Goal: Task Accomplishment & Management: Manage account settings

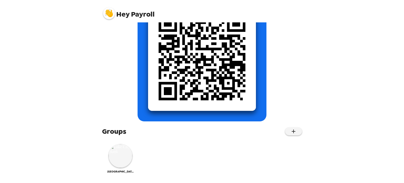
scroll to position [76, 0]
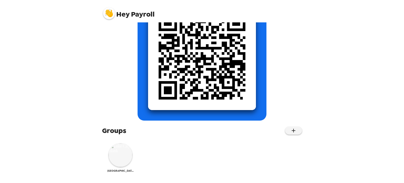
click at [125, 159] on img at bounding box center [121, 155] width 24 height 24
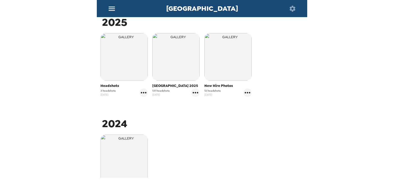
scroll to position [79, 0]
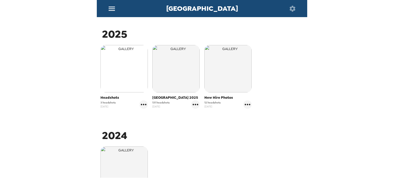
click at [126, 81] on img "button" at bounding box center [124, 68] width 47 height 47
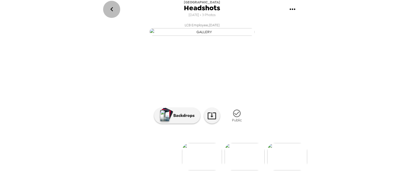
click at [113, 8] on icon "go back" at bounding box center [112, 9] width 8 height 8
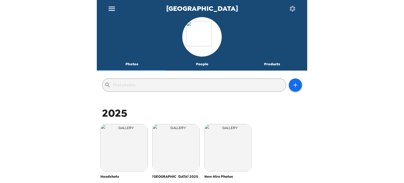
click at [229, 152] on img "button" at bounding box center [227, 147] width 47 height 47
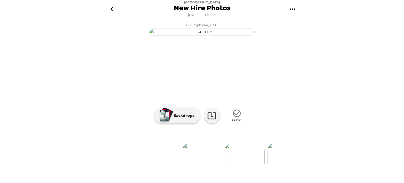
click at [112, 8] on icon "go back" at bounding box center [111, 9] width 3 height 4
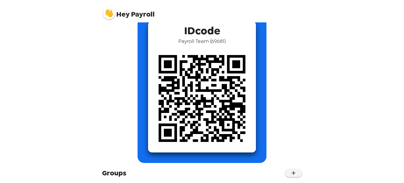
scroll to position [76, 0]
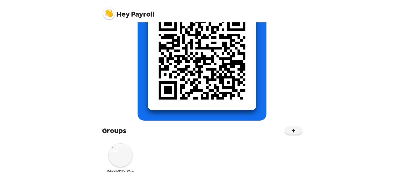
click at [118, 162] on img at bounding box center [121, 155] width 24 height 24
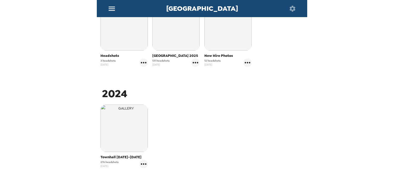
scroll to position [75, 0]
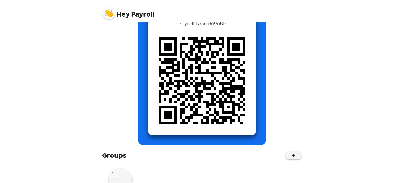
scroll to position [76, 0]
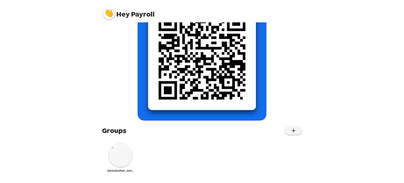
click at [126, 154] on img at bounding box center [121, 155] width 24 height 24
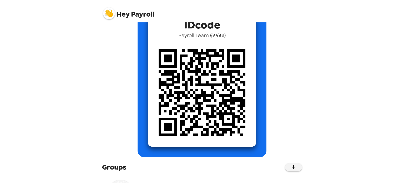
scroll to position [76, 0]
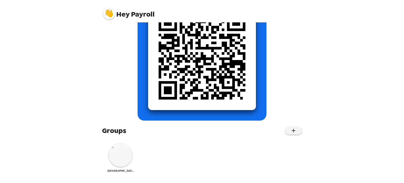
click at [119, 162] on img at bounding box center [121, 155] width 24 height 24
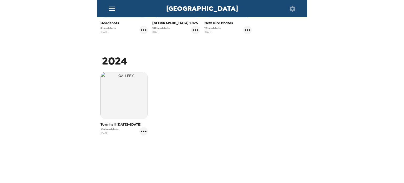
scroll to position [127, 0]
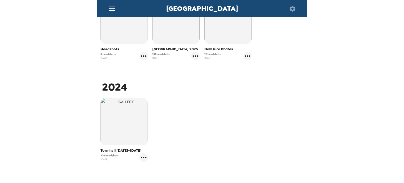
click at [111, 51] on span "Headshots" at bounding box center [124, 49] width 47 height 5
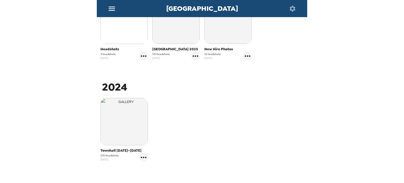
click at [120, 36] on img "button" at bounding box center [124, 20] width 47 height 47
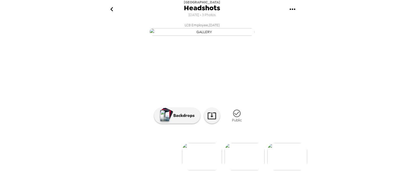
scroll to position [48, 0]
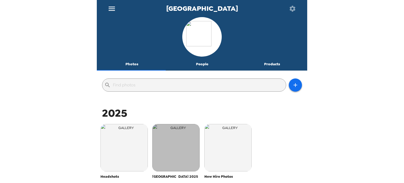
click at [166, 150] on img "button" at bounding box center [175, 147] width 47 height 47
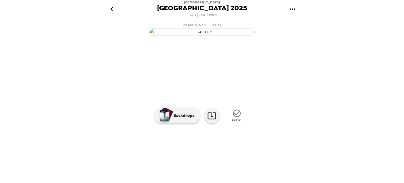
scroll to position [48, 0]
click at [107, 10] on button "go back" at bounding box center [111, 9] width 17 height 17
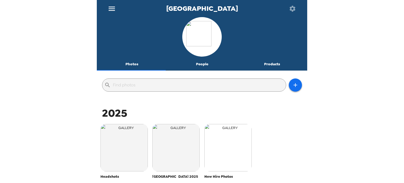
click at [230, 144] on img "button" at bounding box center [227, 147] width 47 height 47
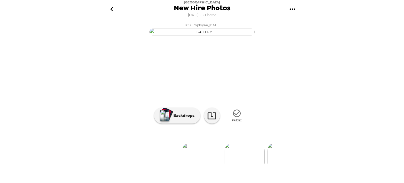
scroll to position [48, 0]
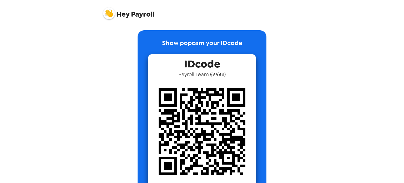
scroll to position [76, 0]
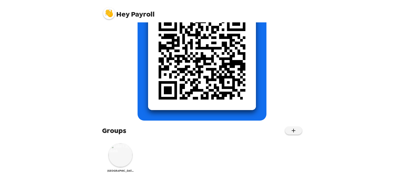
click at [112, 153] on img at bounding box center [121, 155] width 24 height 24
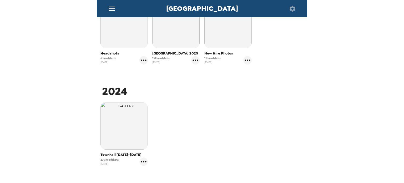
scroll to position [75, 0]
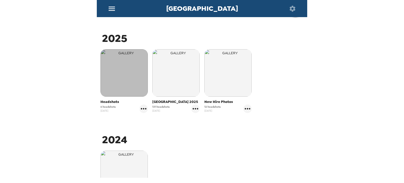
click at [119, 74] on img "button" at bounding box center [124, 72] width 47 height 47
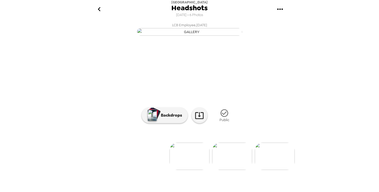
scroll to position [39, 0]
click at [198, 120] on icon at bounding box center [199, 115] width 9 height 9
click at [274, 170] on img at bounding box center [275, 156] width 40 height 27
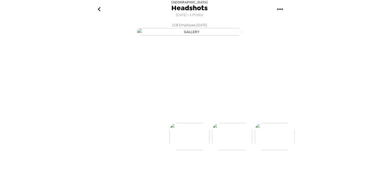
scroll to position [19, 0]
click at [274, 150] on ul at bounding box center [189, 136] width 210 height 27
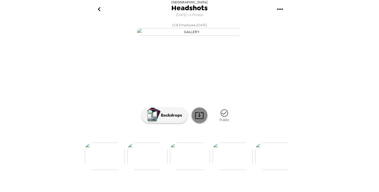
click at [198, 120] on icon at bounding box center [199, 115] width 9 height 9
click at [150, 170] on img at bounding box center [147, 156] width 40 height 27
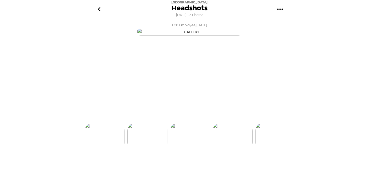
scroll to position [0, 42]
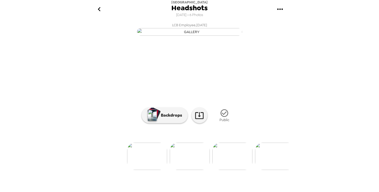
click at [196, 36] on img "button" at bounding box center [189, 32] width 105 height 8
drag, startPoint x: 196, startPoint y: 90, endPoint x: 194, endPoint y: 157, distance: 67.1
click at [194, 123] on link at bounding box center [200, 116] width 16 height 16
